Goal: Task Accomplishment & Management: Complete application form

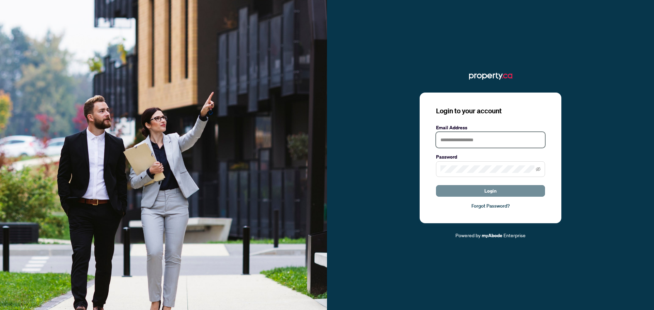
type input "**********"
click at [490, 191] on span "Login" at bounding box center [490, 191] width 12 height 11
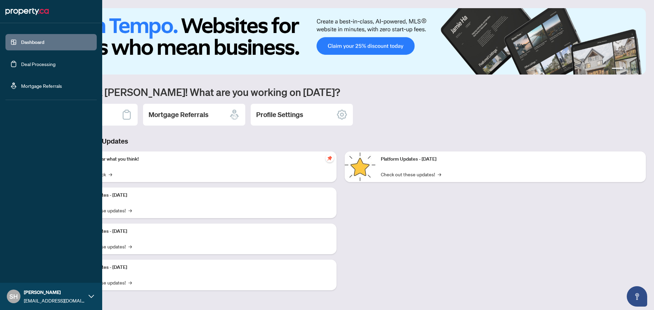
click at [35, 67] on link "Deal Processing" at bounding box center [38, 64] width 34 height 6
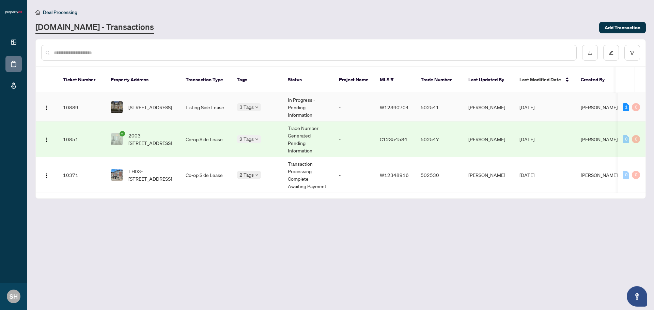
click at [590, 104] on span "[PERSON_NAME]" at bounding box center [599, 107] width 37 height 6
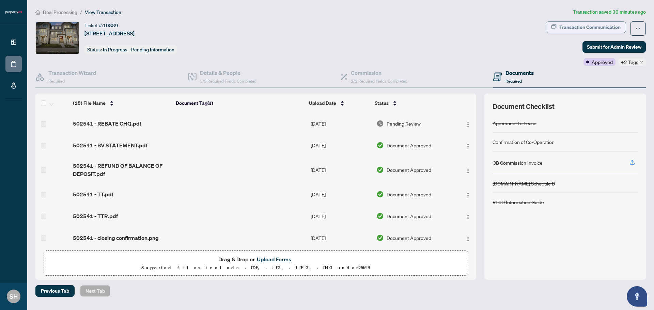
click at [613, 28] on div "Transaction Communication" at bounding box center [589, 27] width 61 height 11
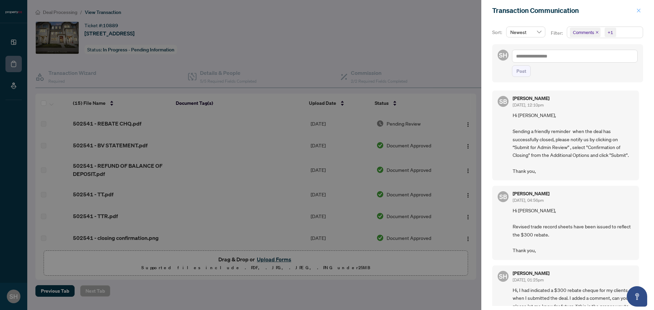
click at [641, 12] on icon "close" at bounding box center [638, 10] width 5 height 5
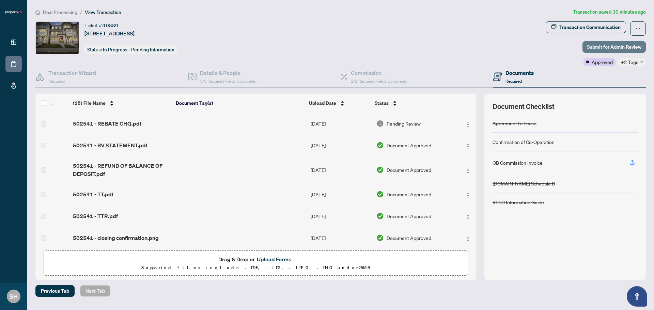
click at [594, 46] on span "Submit for Admin Review" at bounding box center [614, 47] width 54 height 11
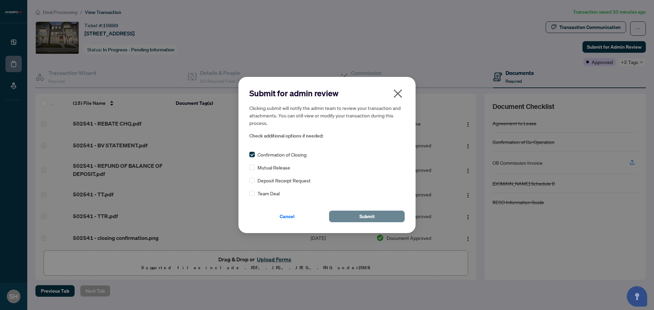
click at [362, 217] on span "Submit" at bounding box center [366, 216] width 15 height 11
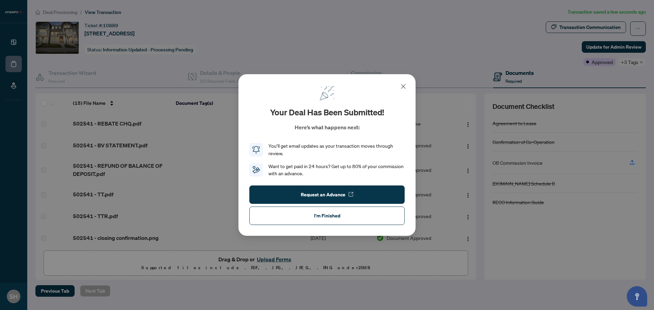
click at [404, 84] on icon at bounding box center [403, 86] width 8 height 8
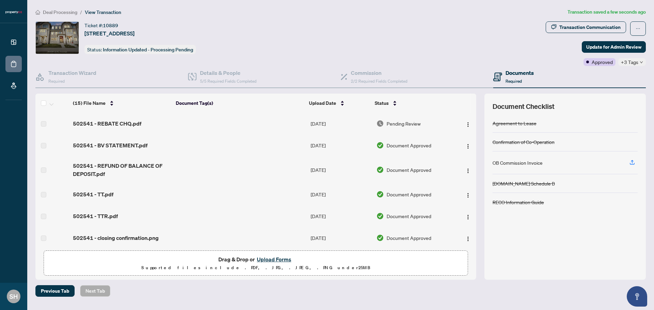
click at [107, 128] on td "502541 - REBATE CHQ.pdf" at bounding box center [122, 124] width 104 height 22
click at [103, 122] on span "502541 - REBATE CHQ.pdf" at bounding box center [107, 124] width 68 height 8
click at [463, 123] on button "button" at bounding box center [468, 123] width 11 height 11
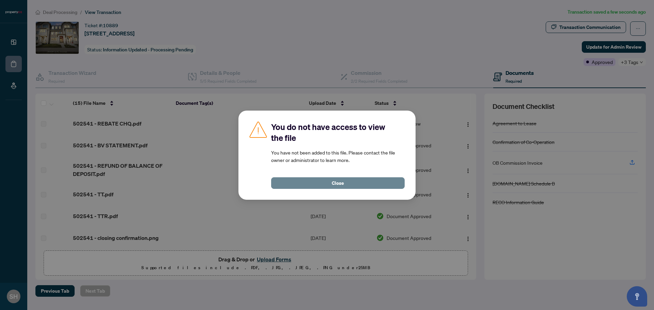
click at [341, 184] on span "Close" at bounding box center [338, 183] width 12 height 11
